Goal: Navigation & Orientation: Find specific page/section

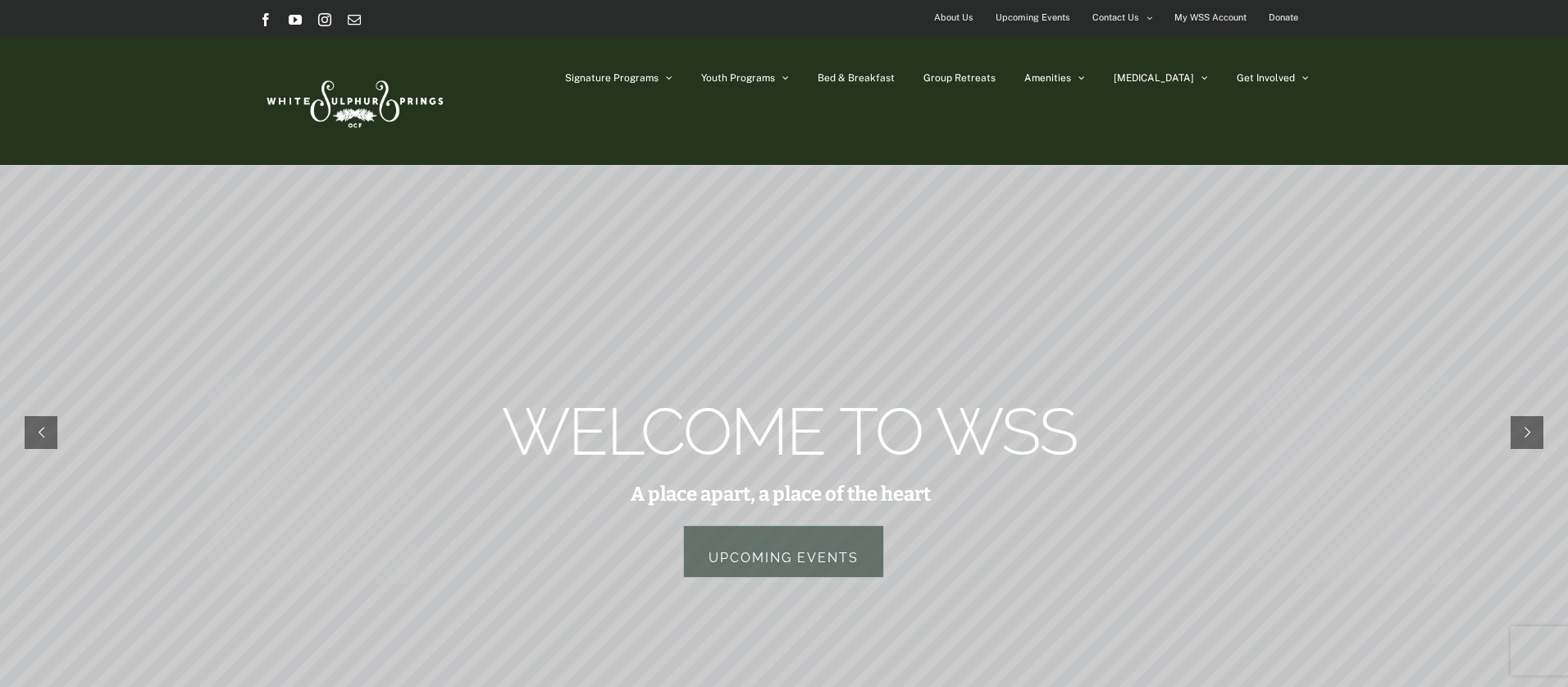
click at [1045, 16] on span "Upcoming Events" at bounding box center [1033, 18] width 75 height 24
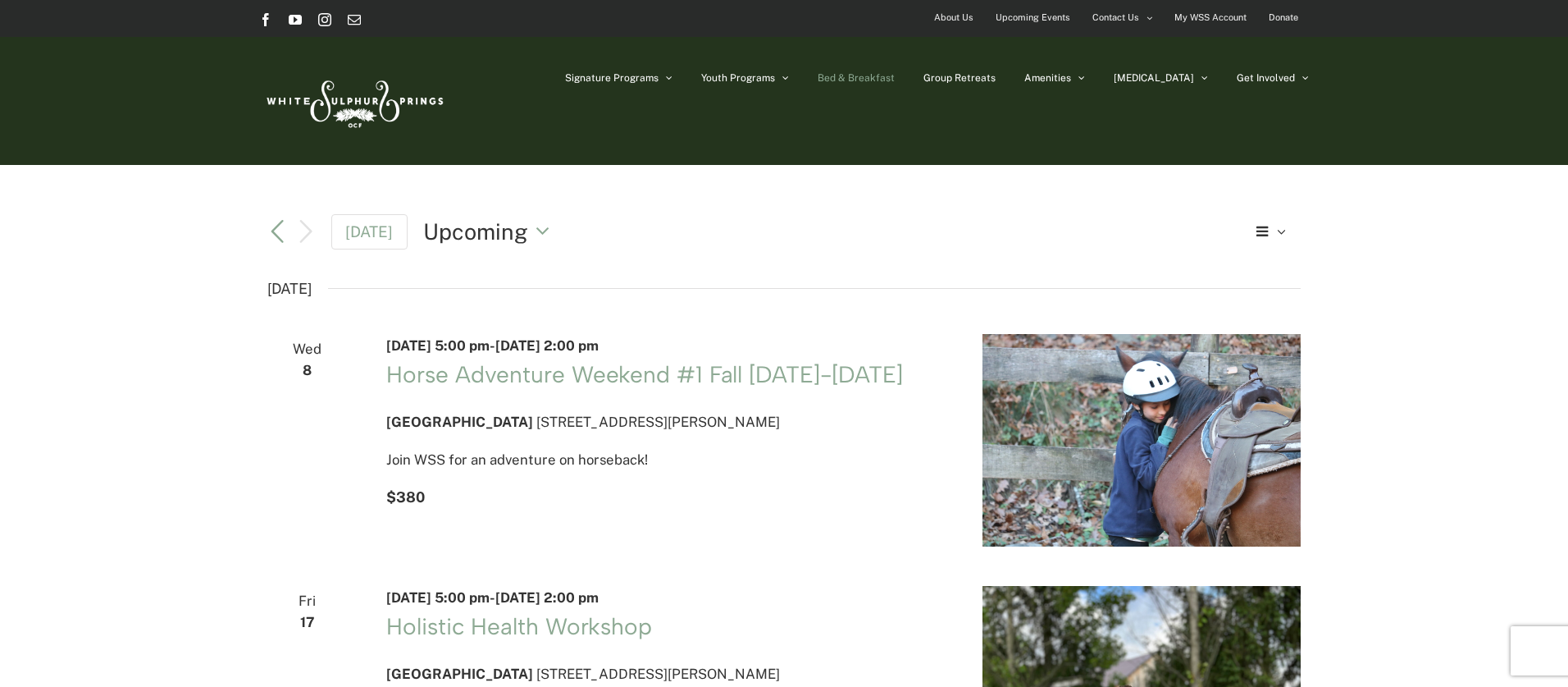
click at [895, 81] on span "Bed & Breakfast" at bounding box center [856, 77] width 77 height 9
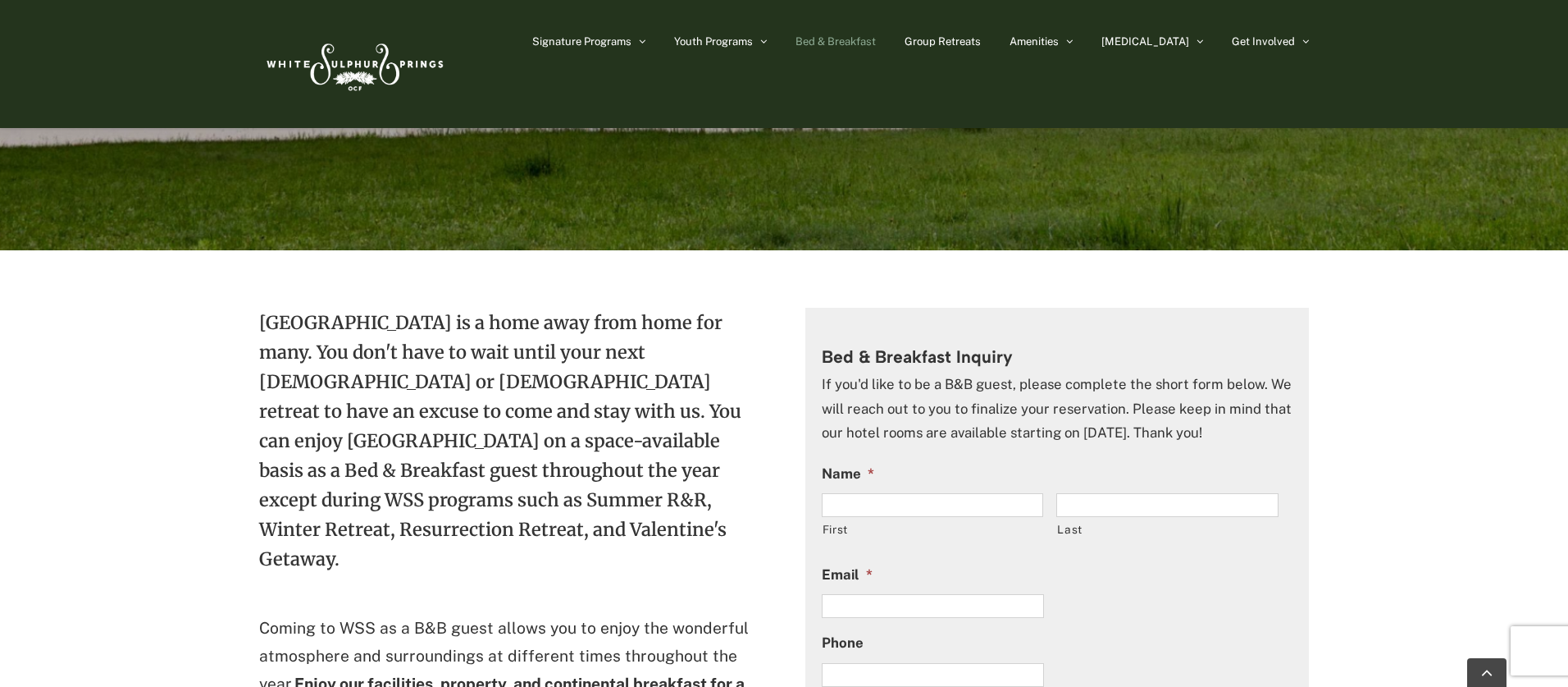
scroll to position [753, 0]
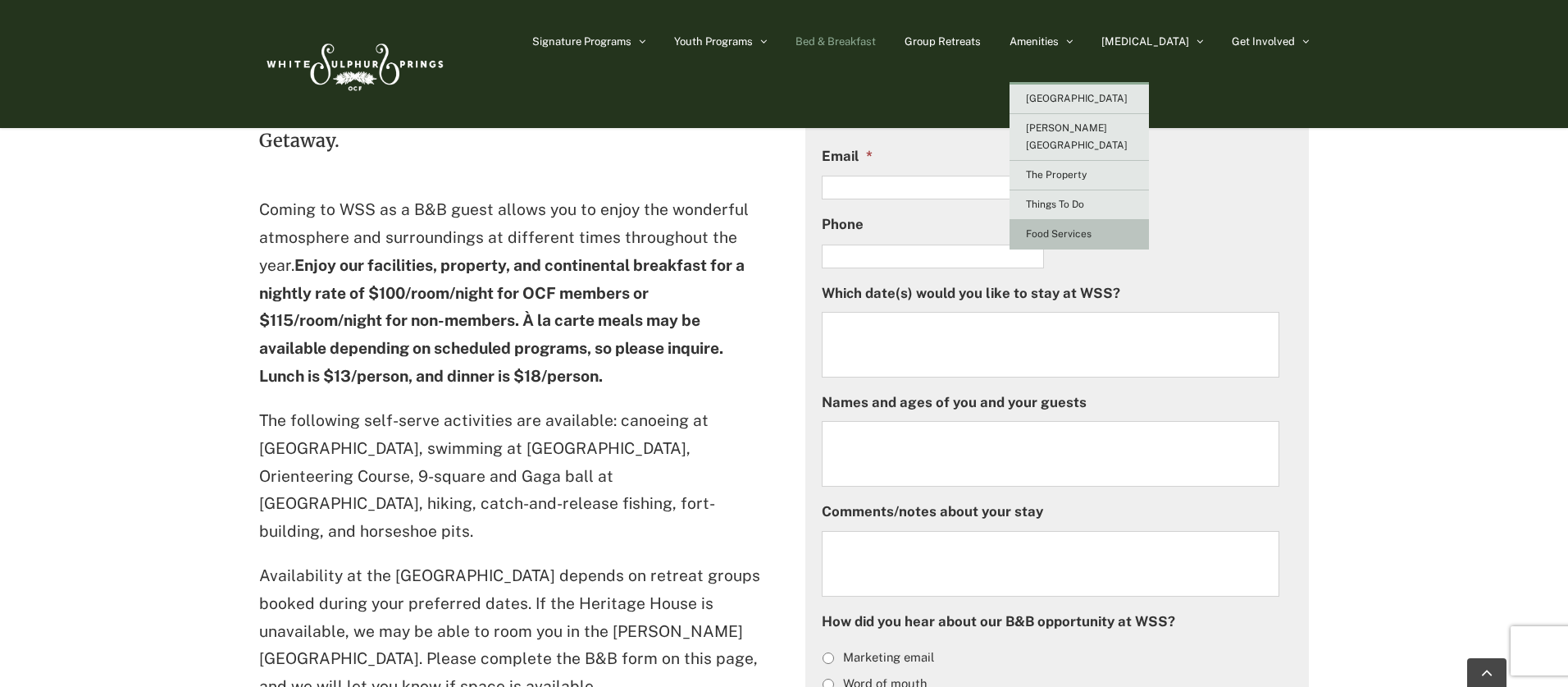
click at [1091, 228] on span "Food Services" at bounding box center [1059, 233] width 66 height 11
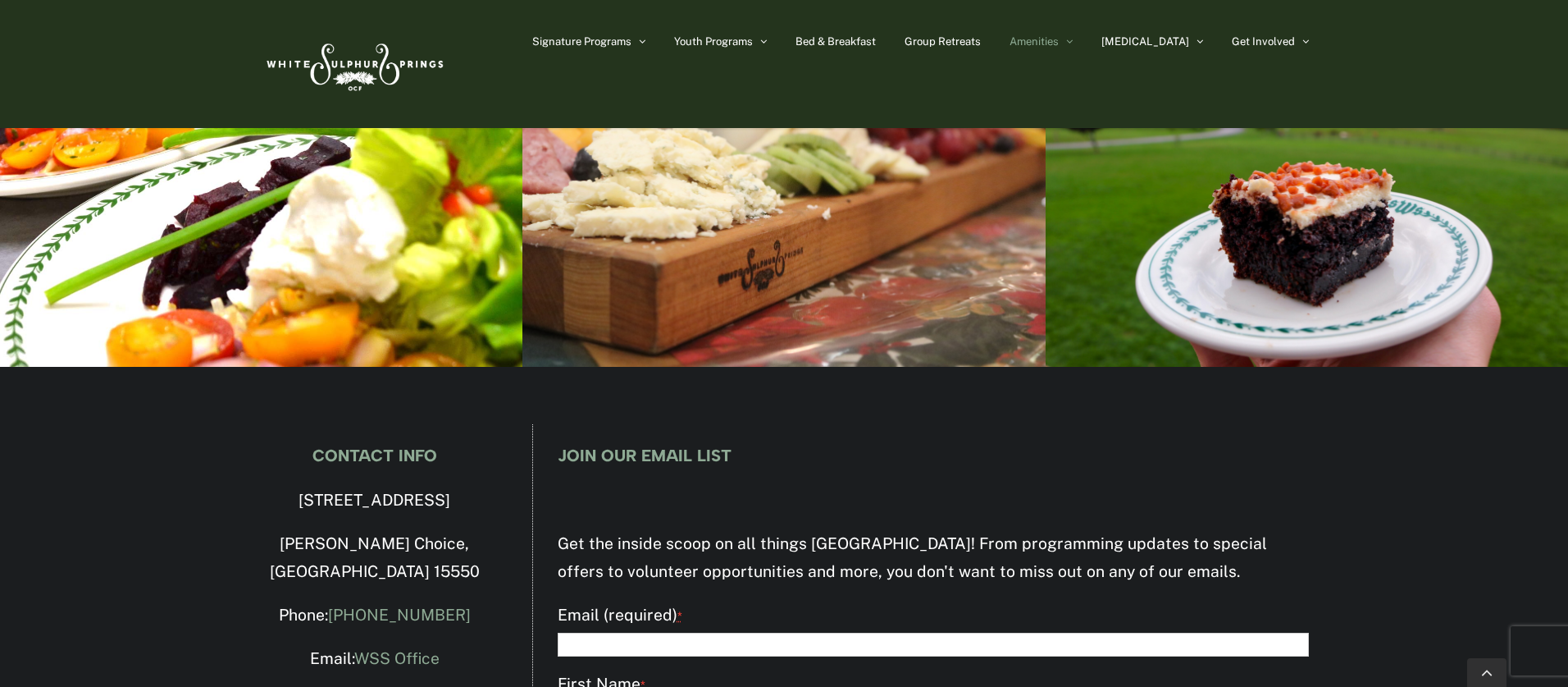
scroll to position [4185, 0]
